Goal: Information Seeking & Learning: Learn about a topic

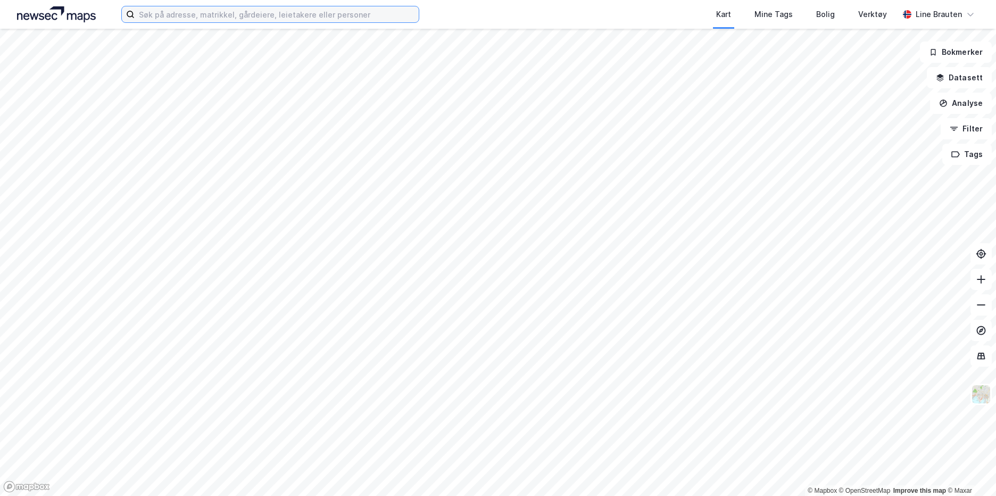
click at [307, 12] on input at bounding box center [277, 14] width 284 height 16
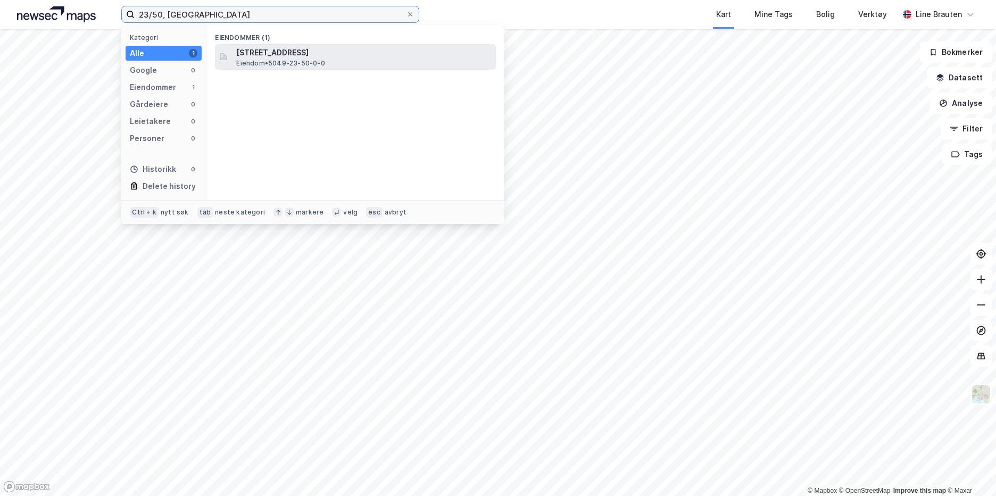
type input "23/50, [GEOGRAPHIC_DATA]"
click at [259, 51] on span "[STREET_ADDRESS]" at bounding box center [363, 52] width 255 height 13
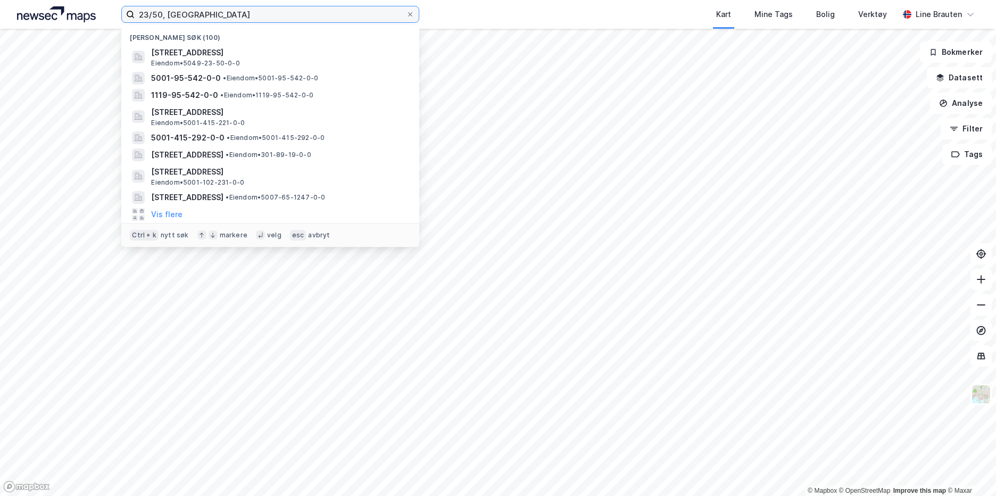
click at [223, 20] on input "23/50, [GEOGRAPHIC_DATA]" at bounding box center [270, 14] width 271 height 16
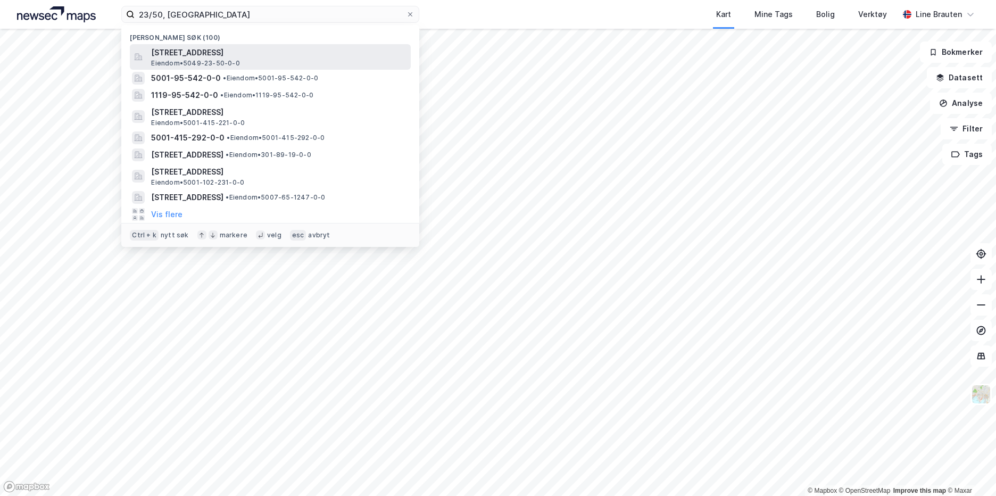
click at [198, 59] on span "Eiendom • 5049-23-50-0-0" at bounding box center [195, 63] width 88 height 9
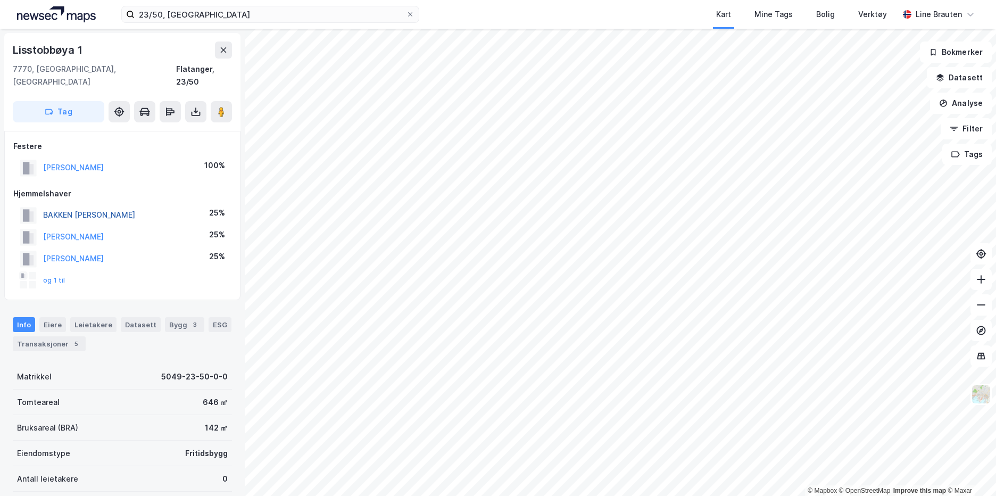
click at [0, 0] on button "BAKKEN [PERSON_NAME]" at bounding box center [0, 0] width 0 height 0
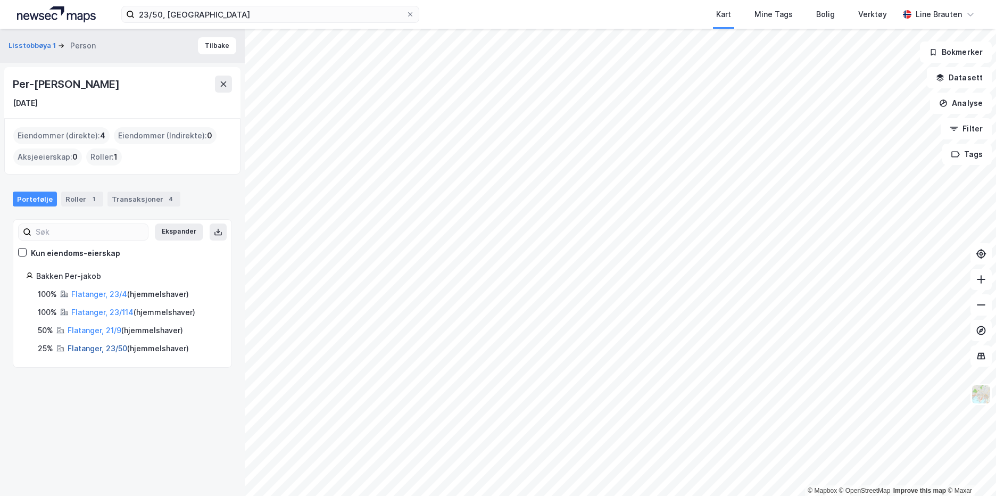
click at [105, 347] on link "Flatanger, 23/50" at bounding box center [98, 348] width 60 height 9
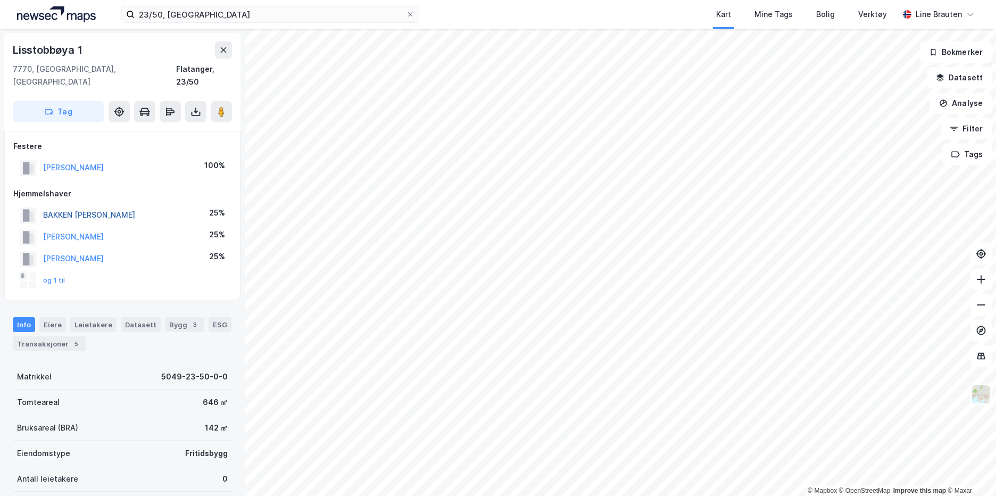
click at [0, 0] on button "BAKKEN [PERSON_NAME]" at bounding box center [0, 0] width 0 height 0
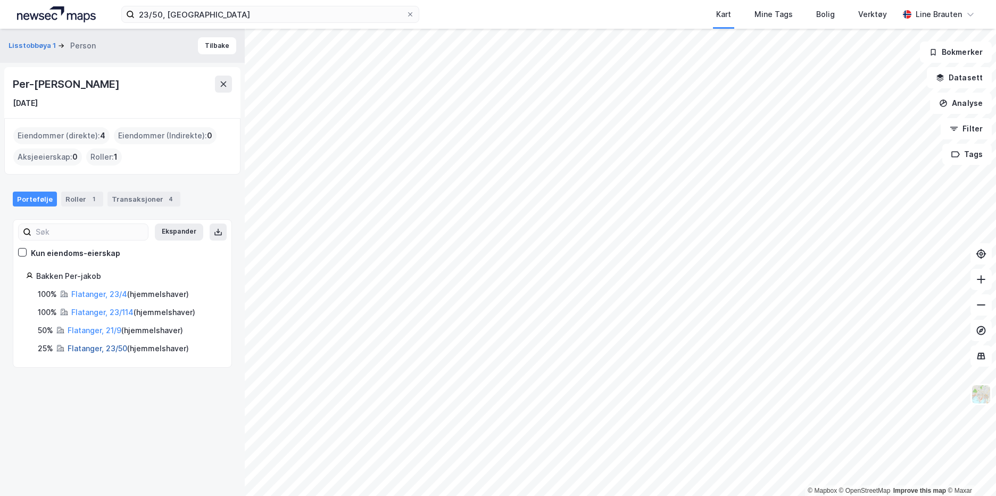
click at [112, 348] on link "Flatanger, 23/50" at bounding box center [98, 348] width 60 height 9
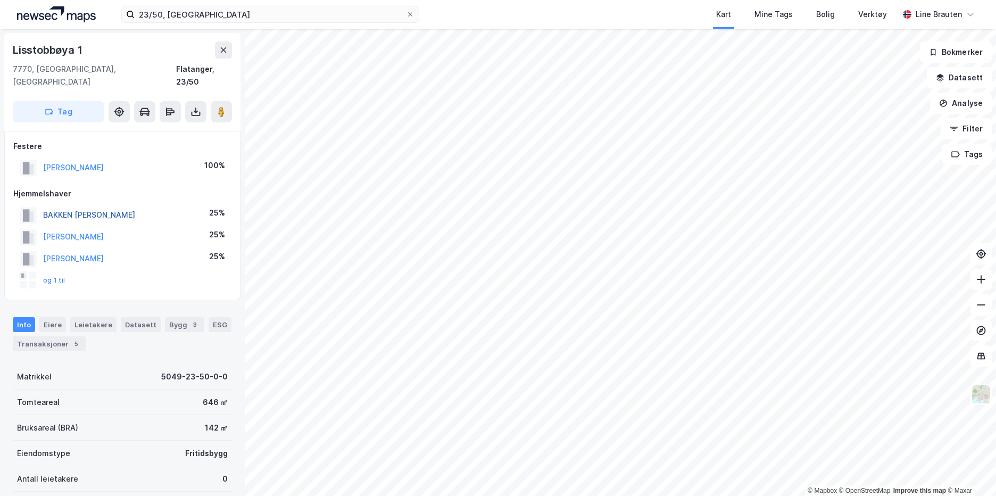
click at [0, 0] on button "BAKKEN [PERSON_NAME]" at bounding box center [0, 0] width 0 height 0
click at [0, 0] on button "[PERSON_NAME]" at bounding box center [0, 0] width 0 height 0
click at [954, 85] on button "Datasett" at bounding box center [959, 77] width 65 height 21
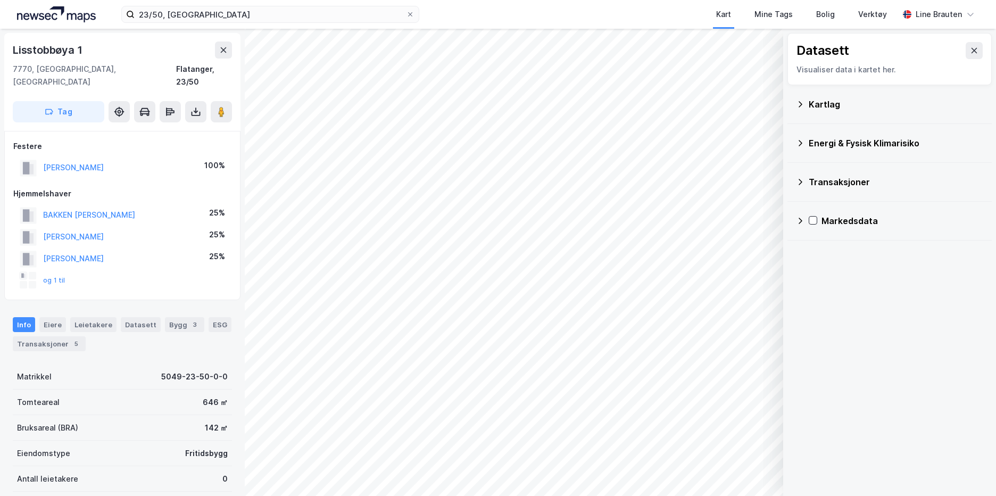
click at [810, 105] on div "Kartlag" at bounding box center [896, 104] width 174 height 13
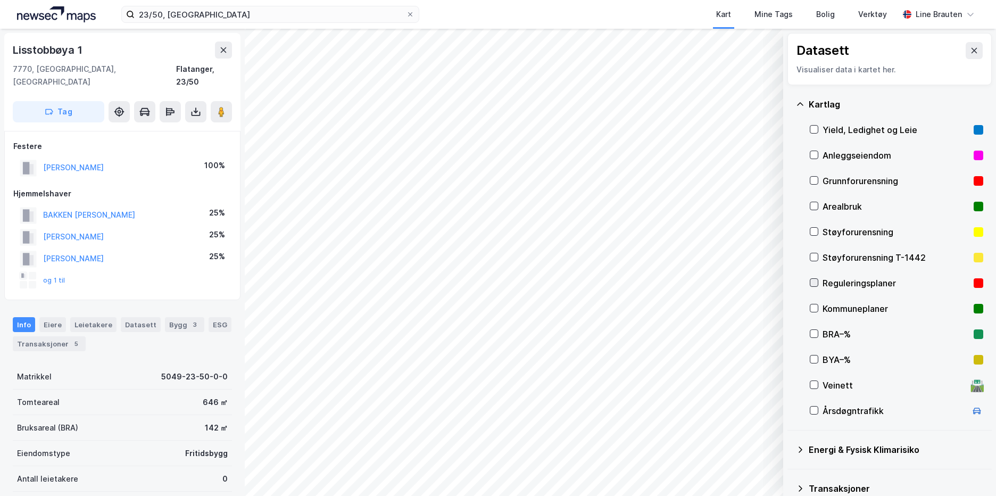
click at [813, 287] on div at bounding box center [814, 282] width 9 height 9
click at [857, 282] on div "Reguleringsplaner" at bounding box center [895, 283] width 147 height 13
click at [811, 279] on icon at bounding box center [813, 282] width 7 height 7
click at [727, 469] on button "Vis" at bounding box center [728, 468] width 88 height 17
click at [762, 445] on icon at bounding box center [762, 444] width 9 height 9
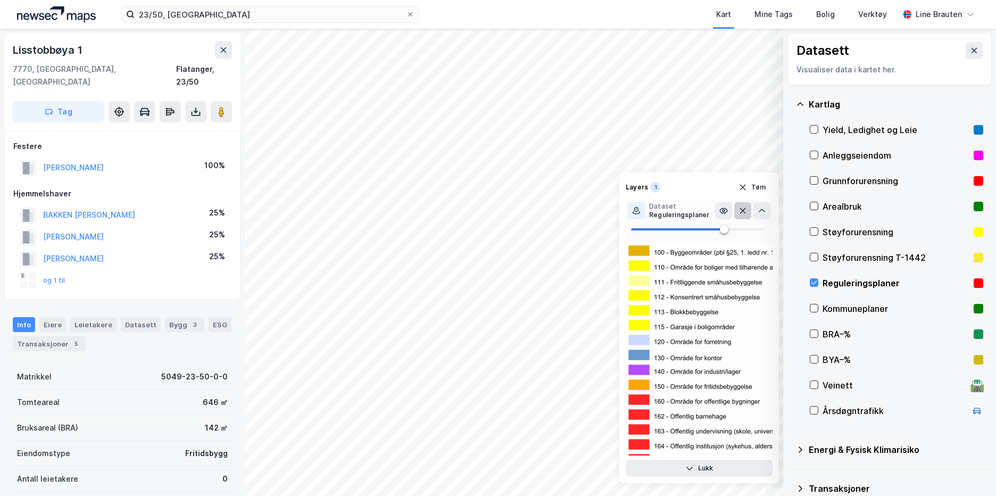
click at [741, 211] on icon at bounding box center [742, 210] width 9 height 9
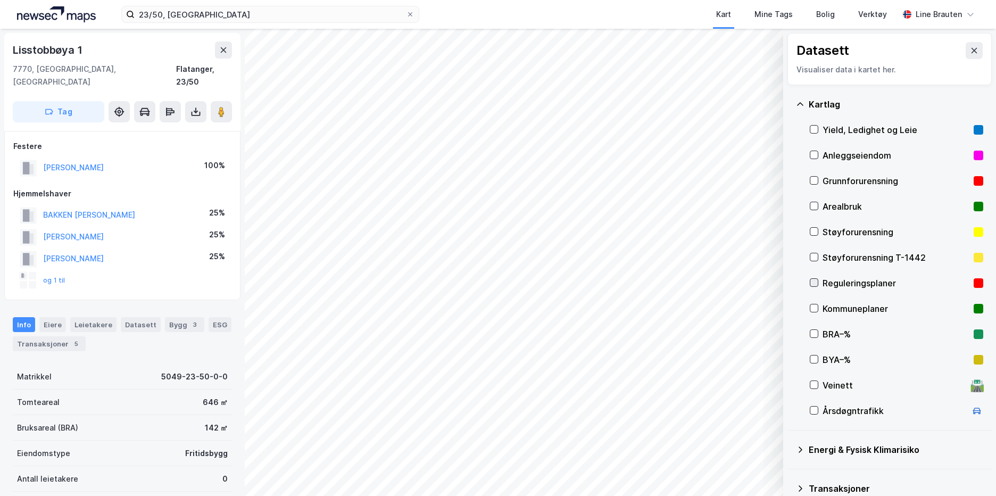
click at [810, 281] on icon at bounding box center [813, 282] width 7 height 7
click at [716, 465] on button "Vis" at bounding box center [728, 468] width 88 height 17
click at [721, 444] on icon at bounding box center [723, 444] width 9 height 9
click at [723, 445] on icon at bounding box center [723, 445] width 6 height 2
click at [763, 444] on icon at bounding box center [762, 445] width 6 height 4
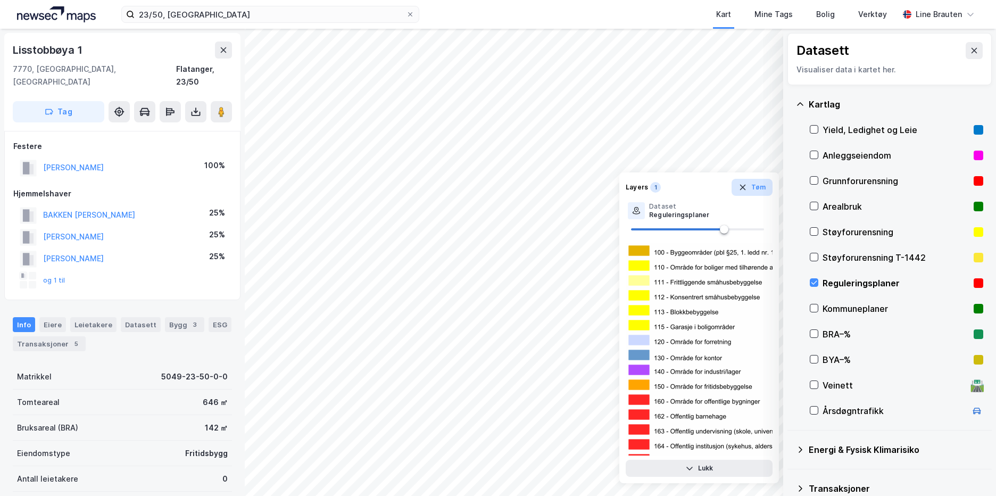
click at [740, 188] on icon "button" at bounding box center [742, 187] width 9 height 9
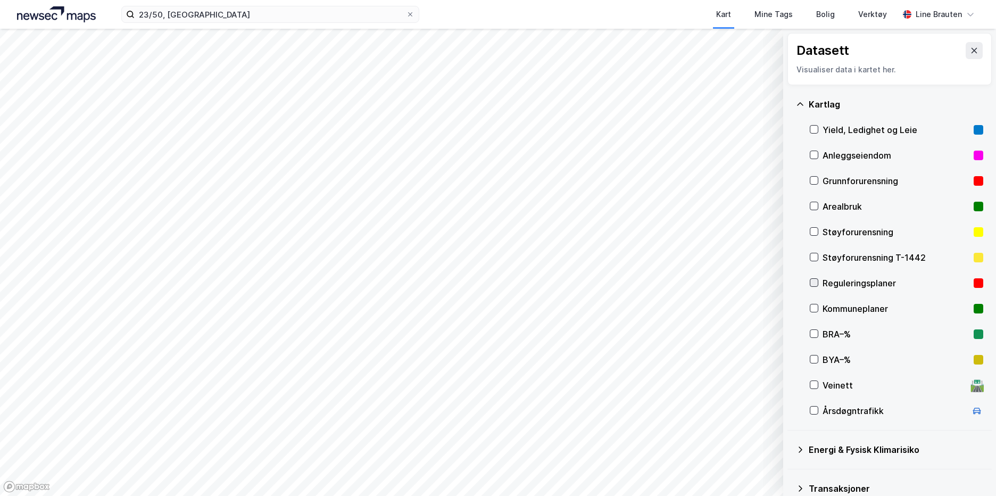
click at [813, 283] on icon at bounding box center [813, 282] width 7 height 7
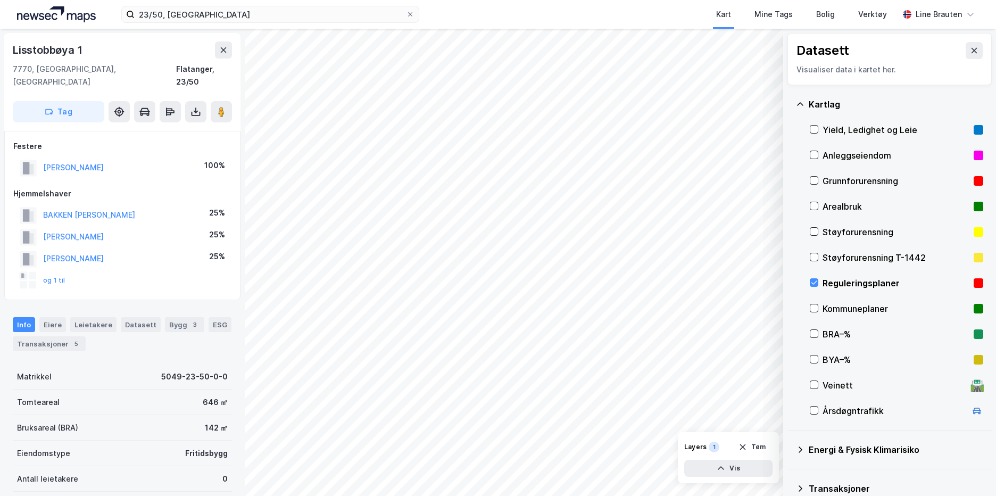
click at [970, 51] on icon at bounding box center [974, 50] width 9 height 9
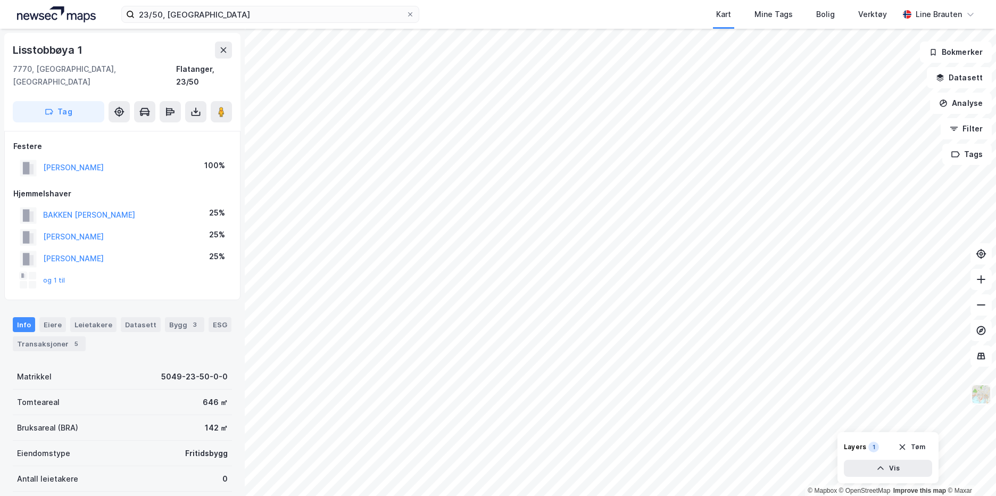
click at [983, 394] on img at bounding box center [981, 394] width 20 height 20
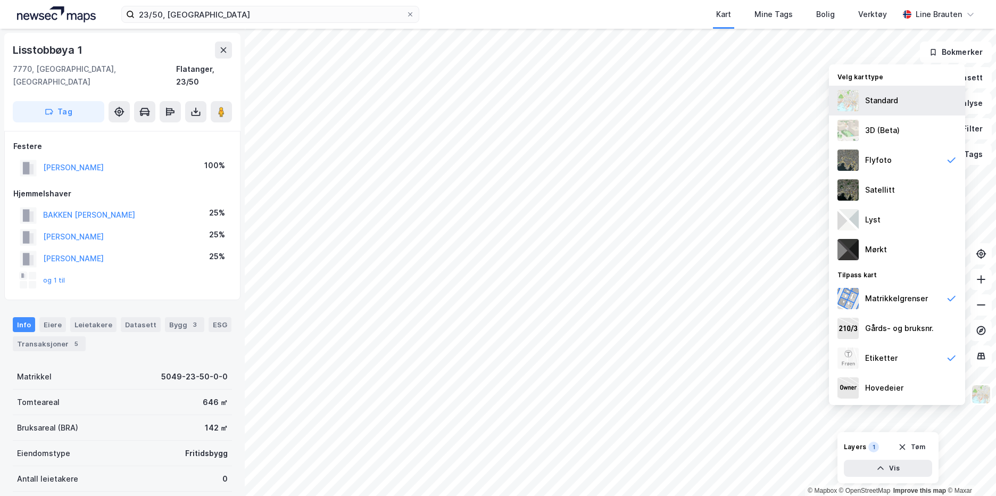
click at [891, 105] on div "Standard" at bounding box center [881, 100] width 33 height 13
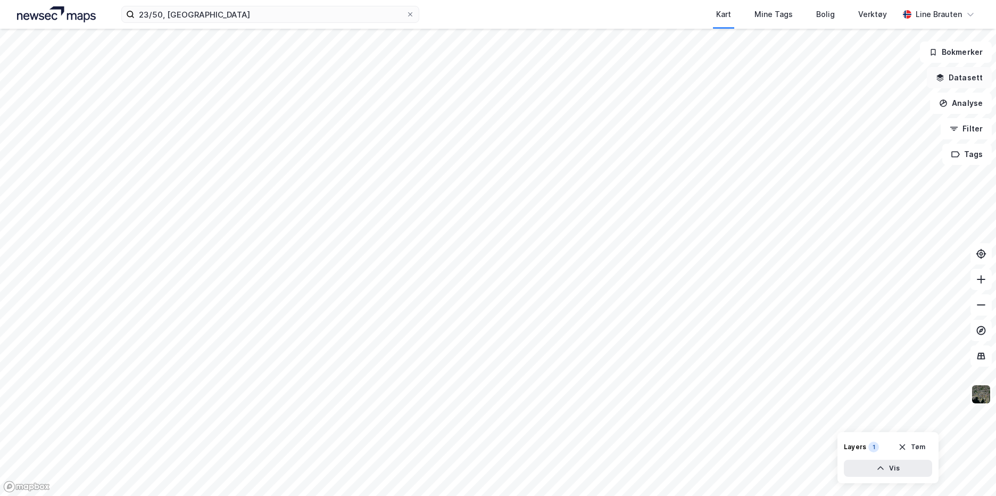
click at [966, 78] on button "Datasett" at bounding box center [959, 77] width 65 height 21
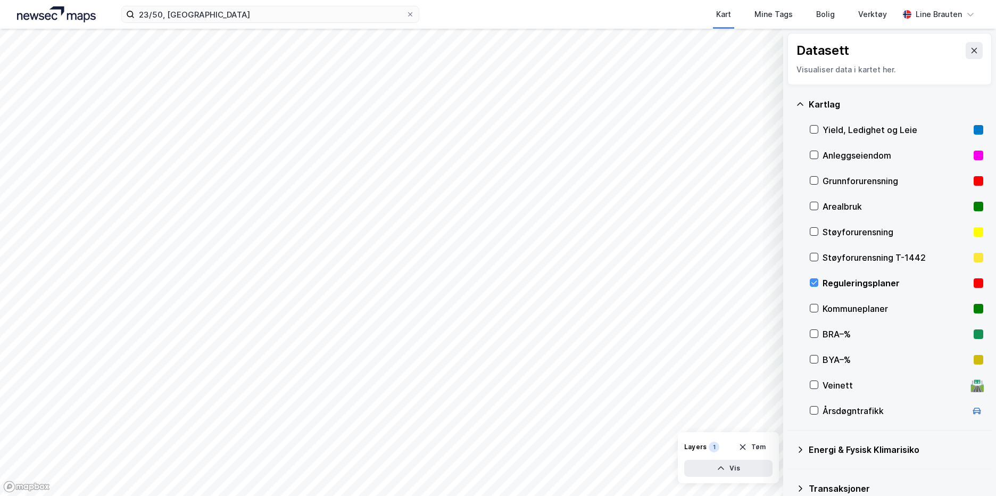
click at [869, 280] on div "Reguleringsplaner" at bounding box center [895, 283] width 147 height 13
click at [805, 282] on div "Kartlag Yield, Ledighet og Leie Anleggseiendom Grunnforurensning Arealbruk Støy…" at bounding box center [889, 257] width 204 height 345
click at [813, 284] on icon at bounding box center [814, 283] width 6 height 4
click at [737, 470] on button "Vis" at bounding box center [728, 468] width 88 height 17
click at [813, 306] on icon at bounding box center [813, 307] width 7 height 7
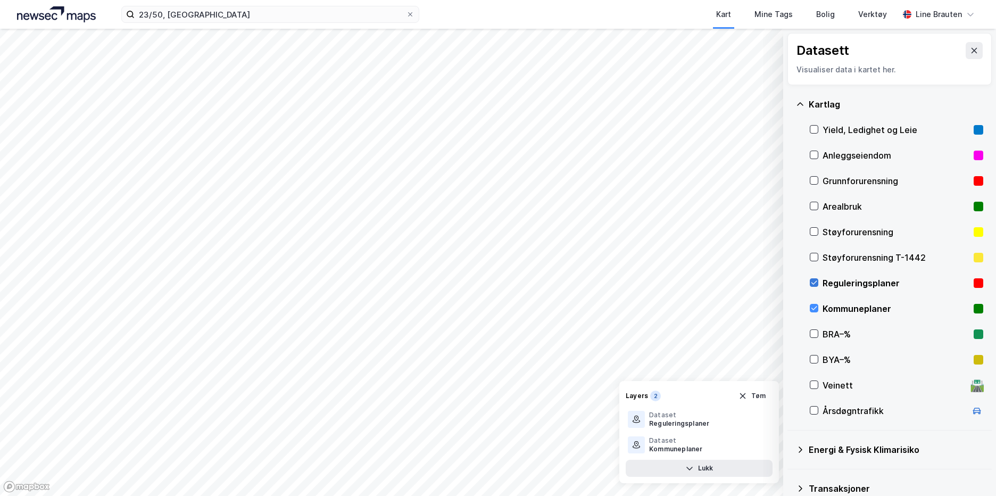
click at [812, 280] on icon at bounding box center [813, 282] width 7 height 7
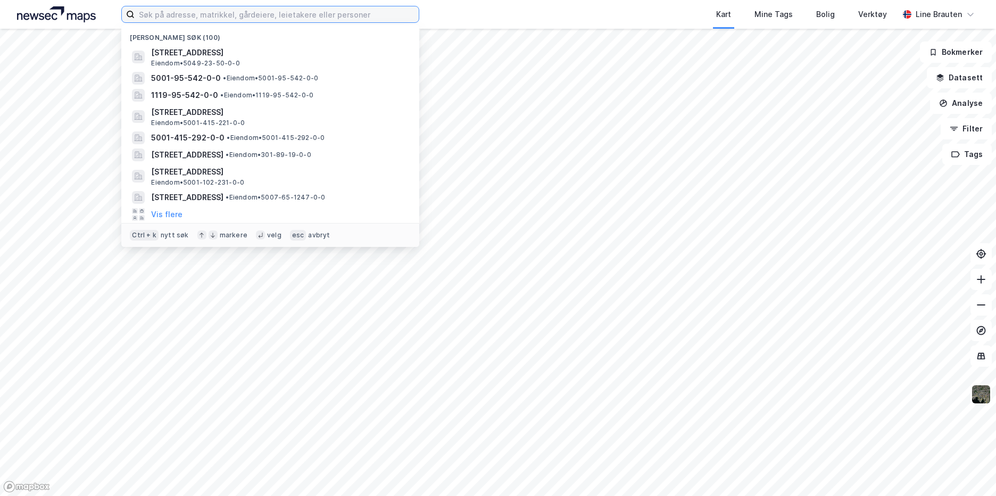
click at [254, 15] on input at bounding box center [277, 14] width 284 height 16
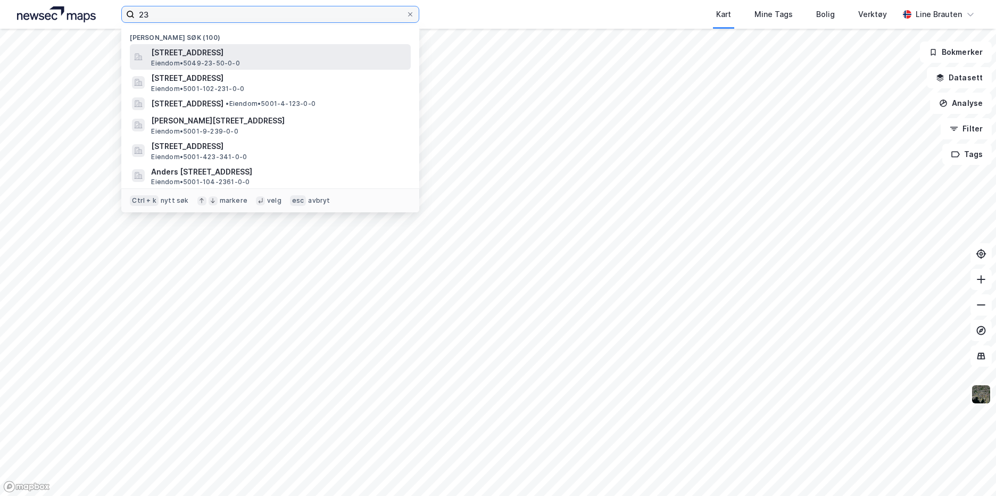
type input "23"
click at [190, 53] on span "[STREET_ADDRESS]" at bounding box center [278, 52] width 255 height 13
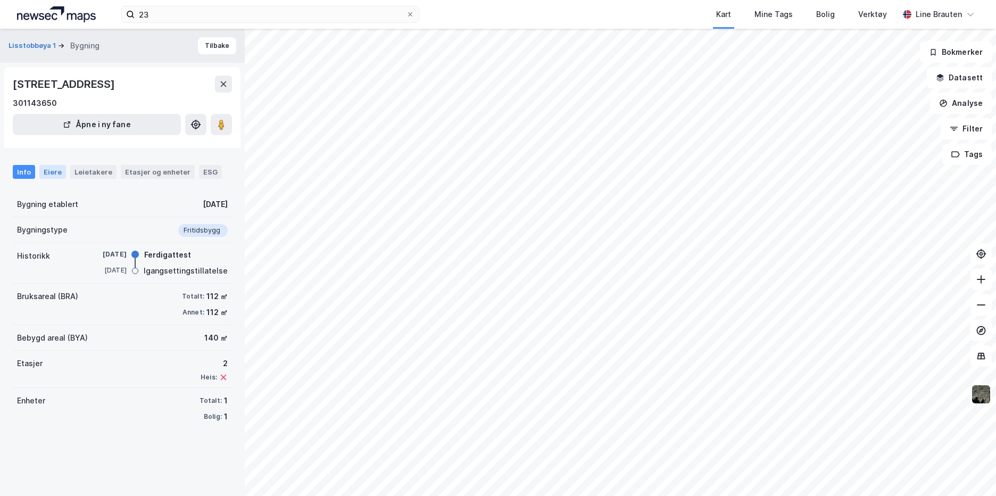
click at [50, 169] on div "Eiere" at bounding box center [52, 172] width 27 height 14
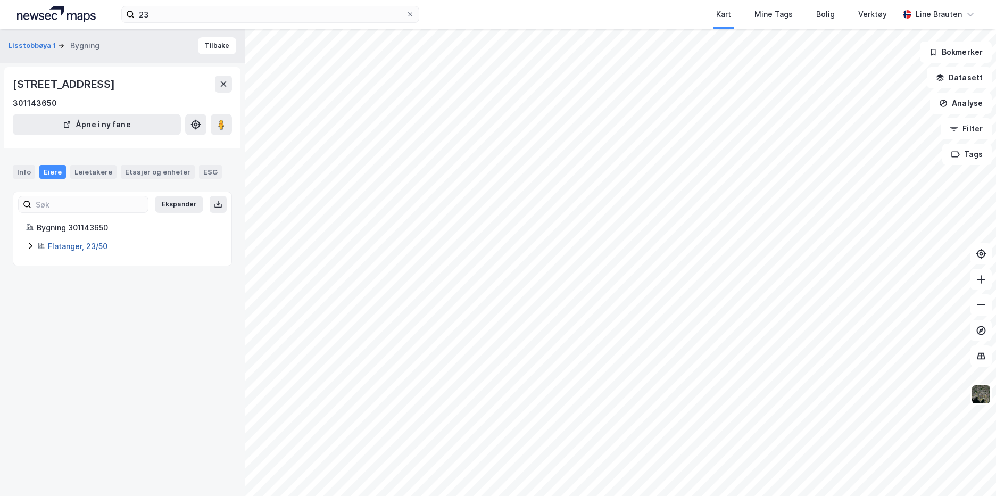
click at [94, 247] on link "Flatanger, 23/50" at bounding box center [78, 246] width 60 height 9
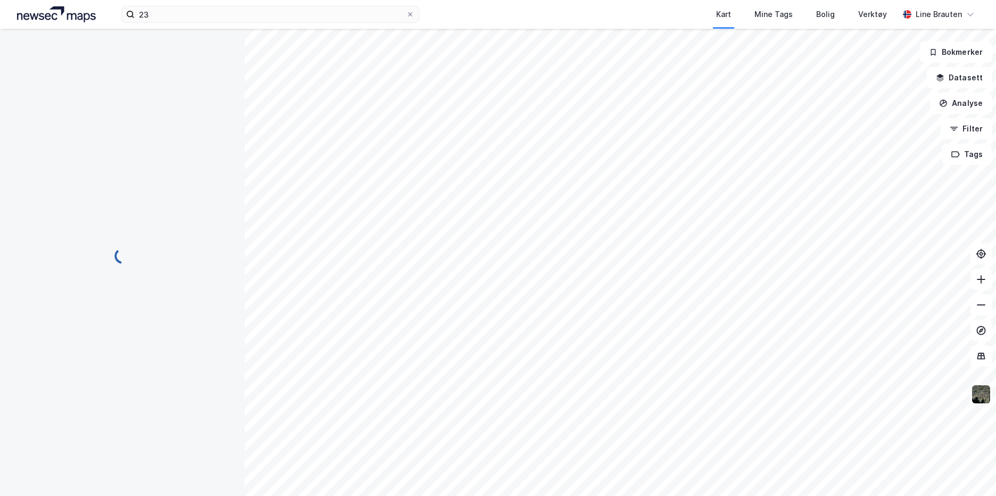
scroll to position [4, 0]
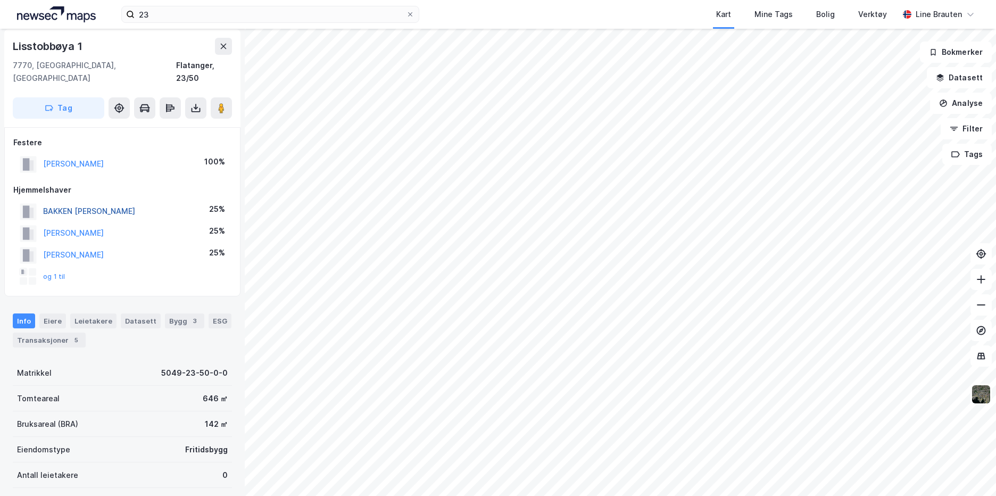
click at [0, 0] on button "BAKKEN [PERSON_NAME]" at bounding box center [0, 0] width 0 height 0
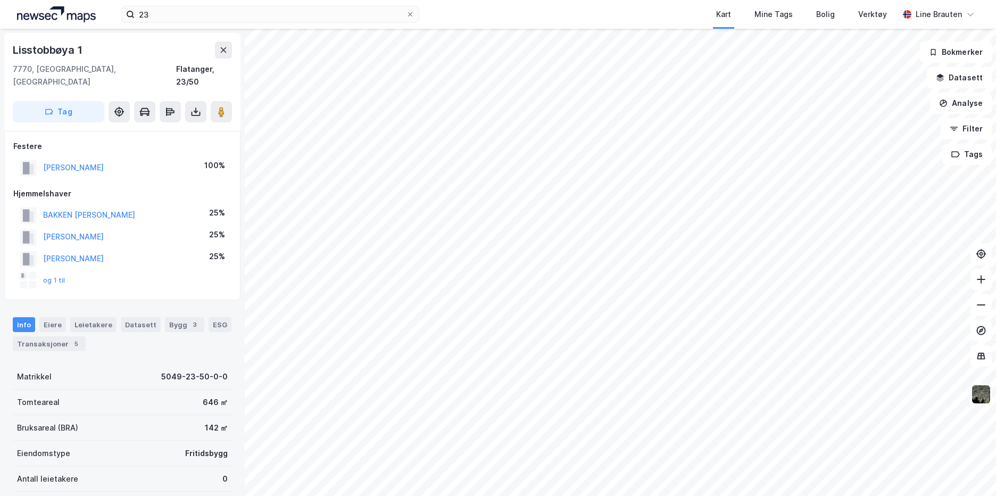
scroll to position [4, 0]
